Goal: Find specific page/section: Find specific page/section

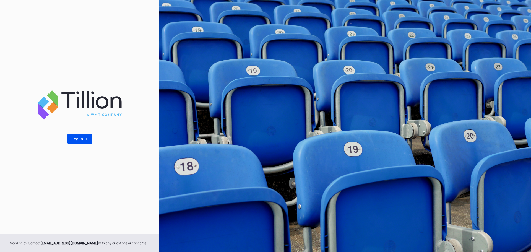
click at [84, 136] on div "Log In ->" at bounding box center [80, 138] width 16 height 5
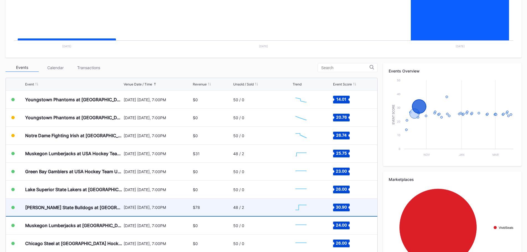
click at [201, 203] on div "$78" at bounding box center [212, 207] width 39 height 17
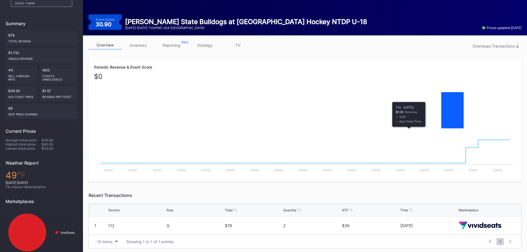
scroll to position [54, 0]
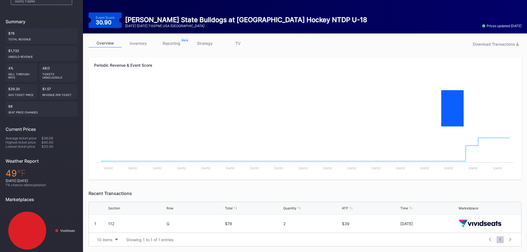
click at [180, 43] on link "reporting" at bounding box center [171, 43] width 33 height 9
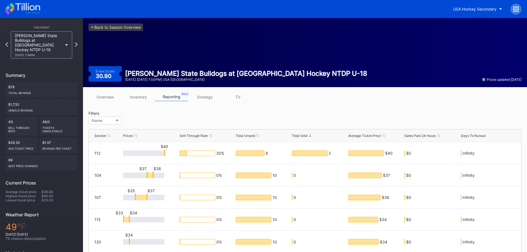
click at [207, 98] on link "strategy" at bounding box center [204, 97] width 33 height 9
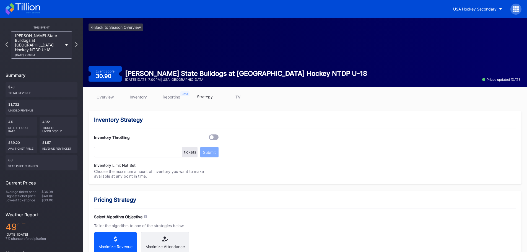
click at [238, 95] on link "TV" at bounding box center [237, 97] width 33 height 9
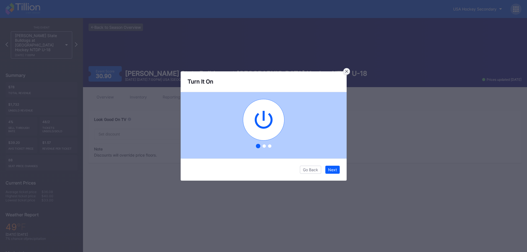
click at [349, 73] on div at bounding box center [346, 71] width 7 height 7
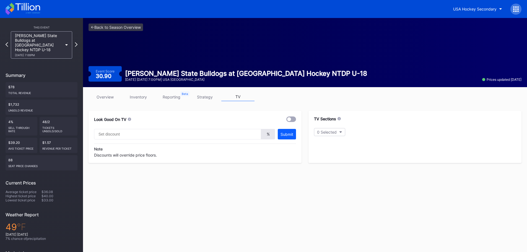
click at [144, 94] on link "inventory" at bounding box center [138, 97] width 33 height 9
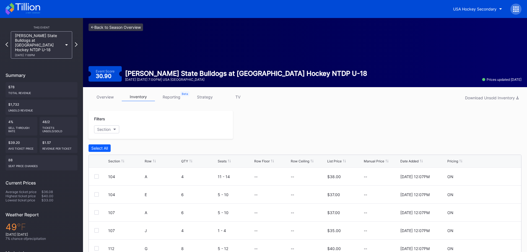
click at [126, 25] on link "<- Back to Season Overview" at bounding box center [116, 27] width 55 height 7
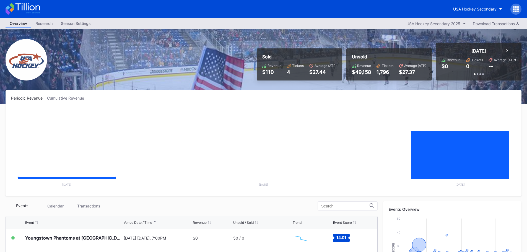
click at [72, 95] on div "Periodic Revenue Cumulative Revenue Created with Highcharts 11.2.0 Chart title …" at bounding box center [264, 143] width 516 height 106
click at [67, 99] on div "Cumulative Revenue" at bounding box center [68, 98] width 42 height 5
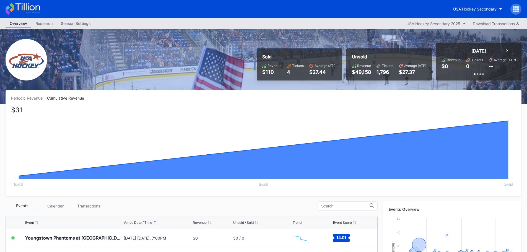
click at [42, 99] on div "Periodic Revenue" at bounding box center [29, 98] width 36 height 5
